Goal: Task Accomplishment & Management: Complete application form

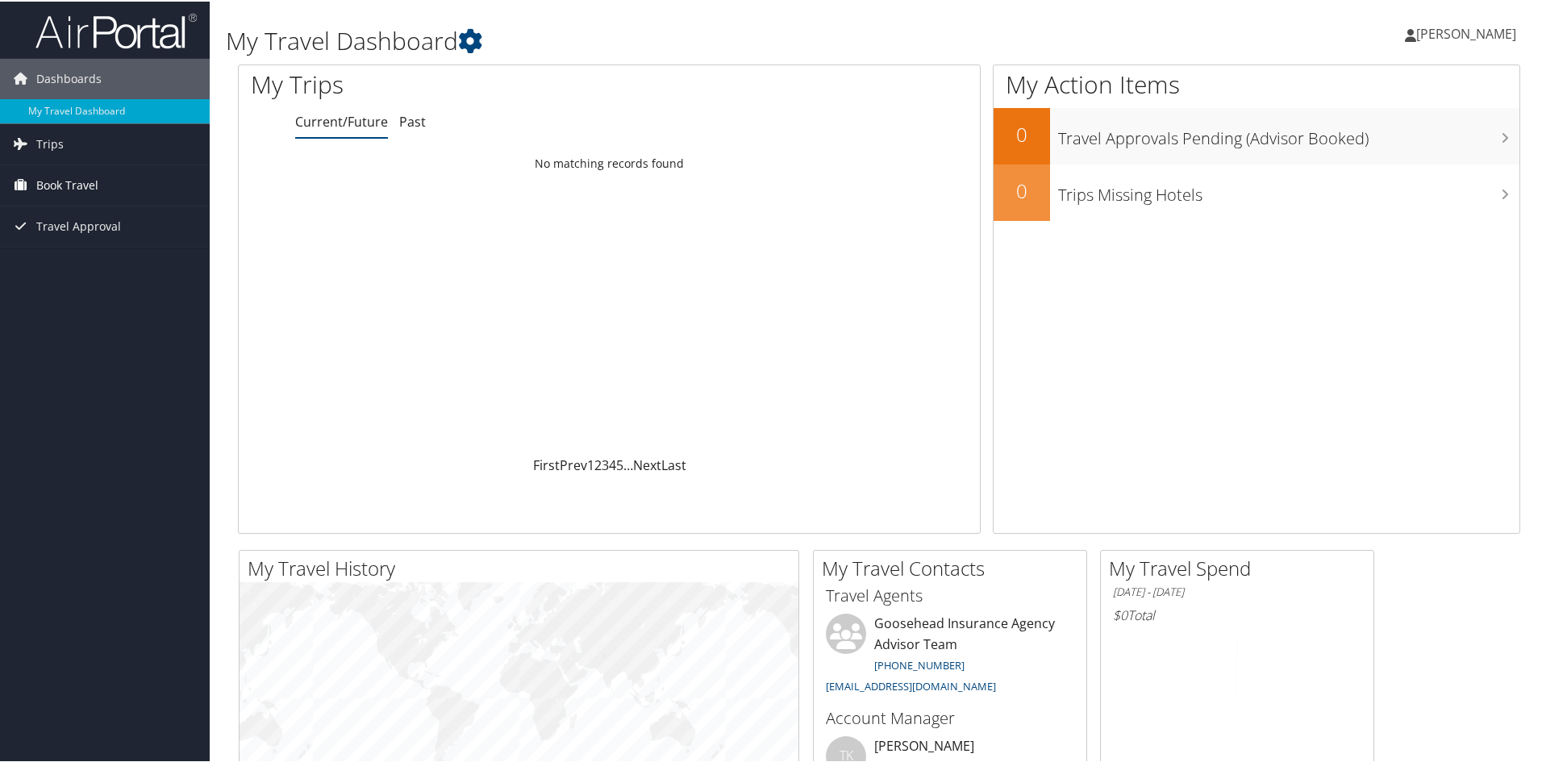
click at [74, 187] on span "Book Travel" at bounding box center [67, 184] width 62 height 40
click at [72, 151] on link "Trips" at bounding box center [105, 143] width 210 height 40
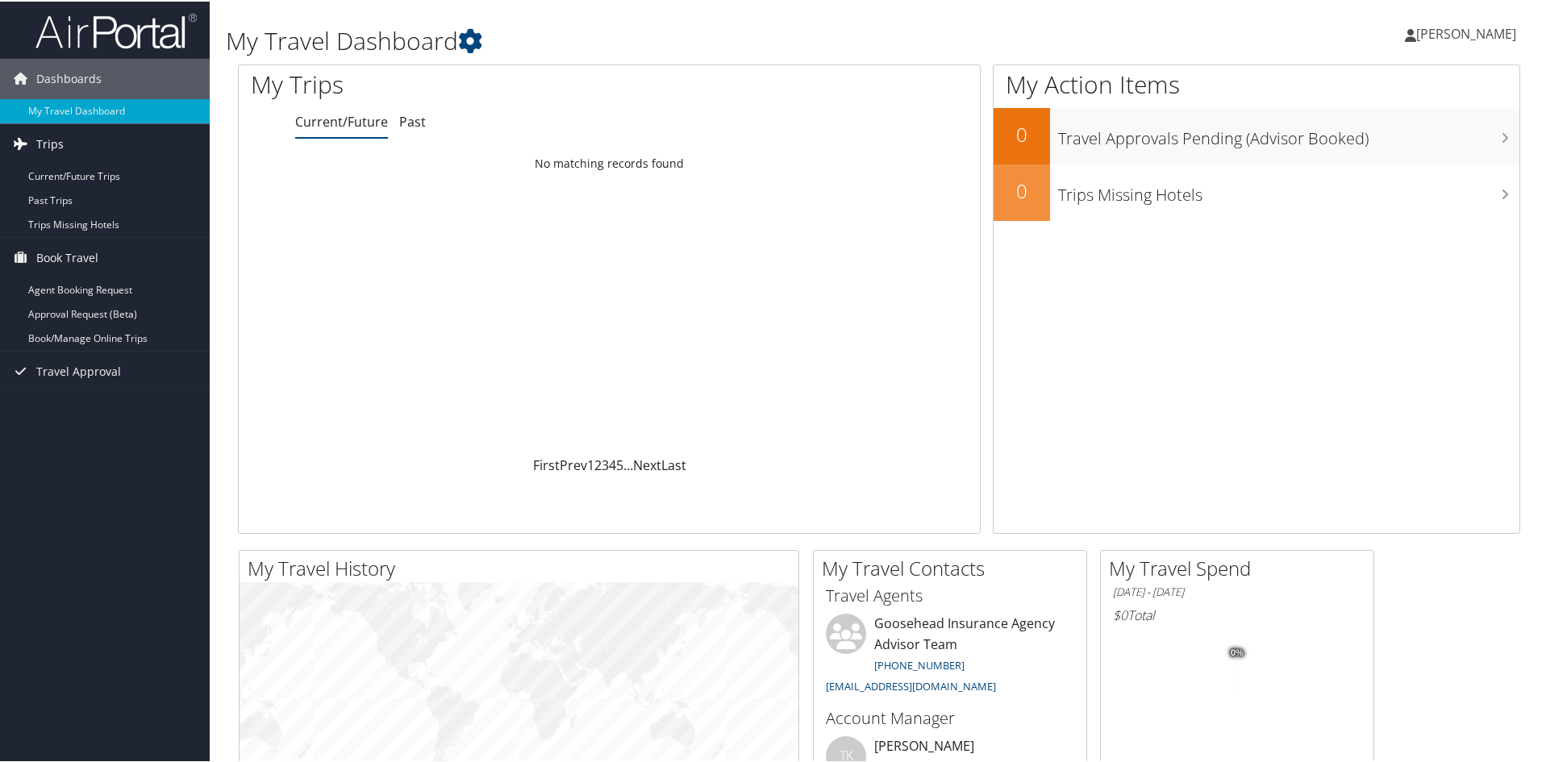
click at [77, 141] on link "Trips" at bounding box center [105, 143] width 210 height 40
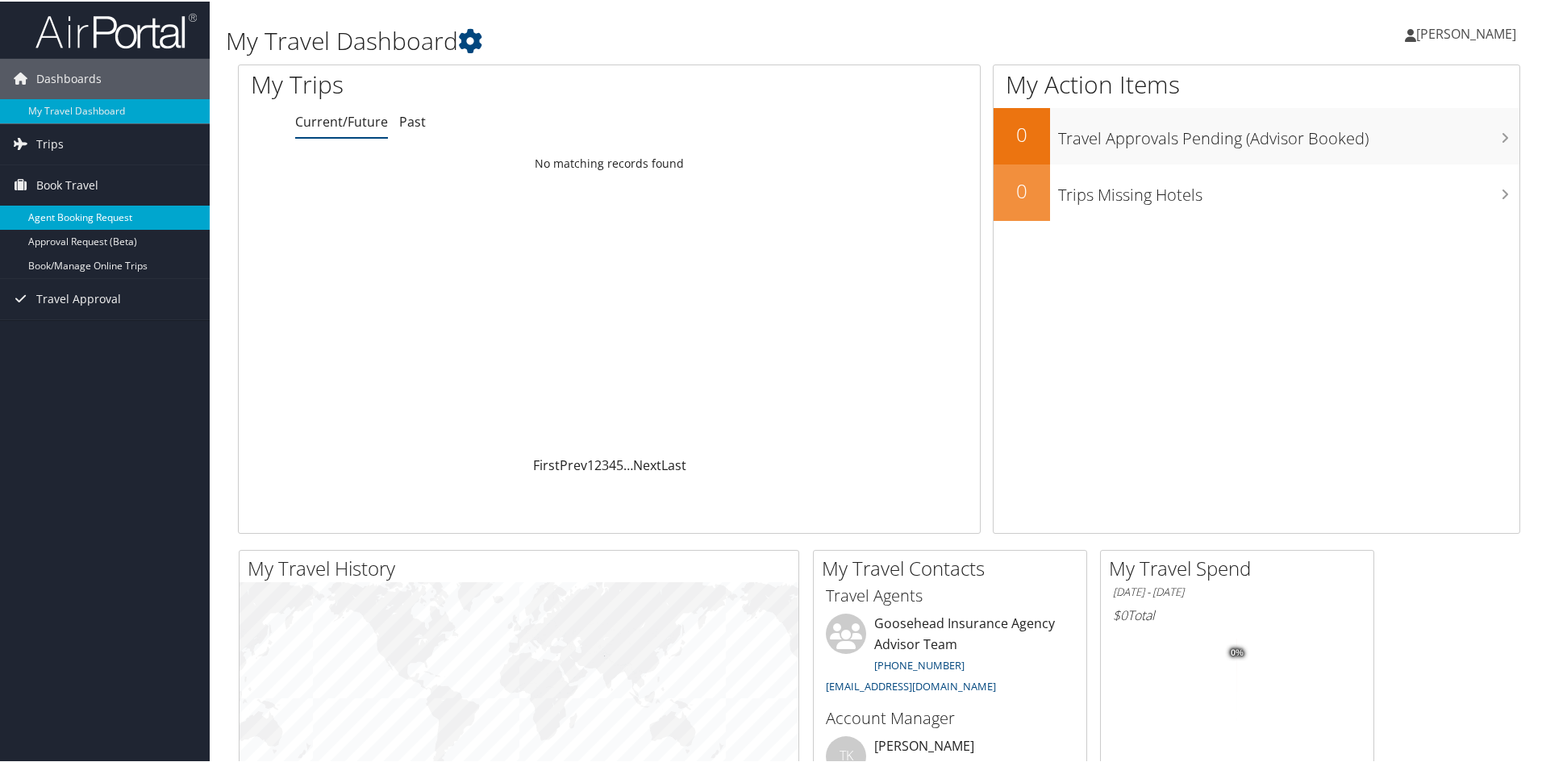
click at [138, 219] on link "Agent Booking Request" at bounding box center [105, 216] width 210 height 24
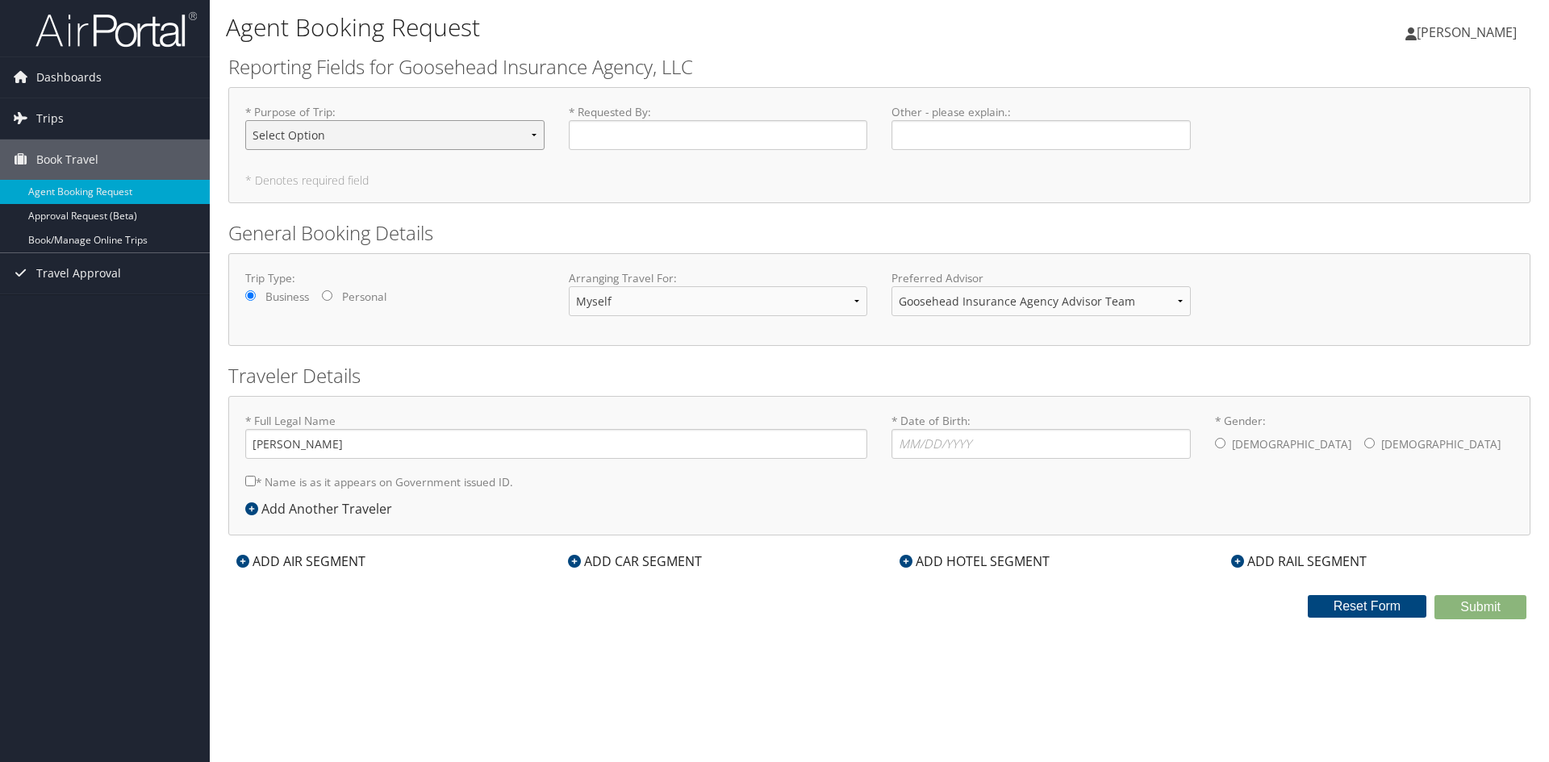
click at [415, 132] on select "Select Option Agency Site Visit - Support Campus Recruiting Visit Carrier Partn…" at bounding box center [394, 135] width 299 height 30
